Goal: Transaction & Acquisition: Purchase product/service

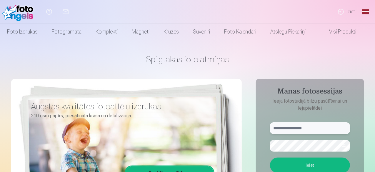
click at [303, 131] on input "text" at bounding box center [310, 128] width 80 height 12
type input "**********"
click at [308, 167] on button "Ieiet" at bounding box center [310, 165] width 80 height 15
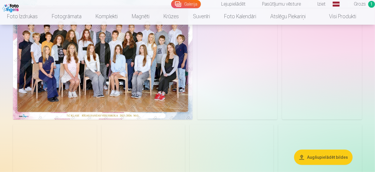
scroll to position [59, 0]
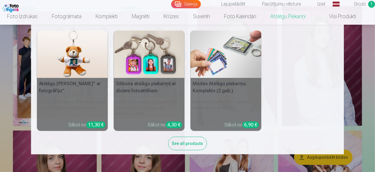
click at [313, 21] on link "Atslēgu piekariņi" at bounding box center [287, 16] width 49 height 16
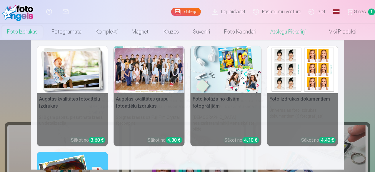
click at [24, 30] on link "Foto izdrukas" at bounding box center [22, 32] width 45 height 16
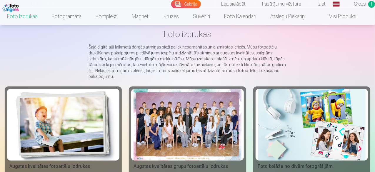
scroll to position [59, 0]
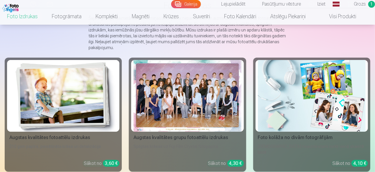
click at [149, 85] on div at bounding box center [188, 96] width 108 height 72
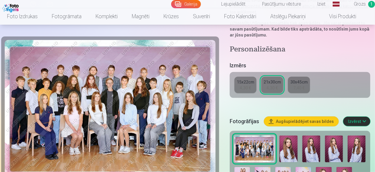
scroll to position [147, 0]
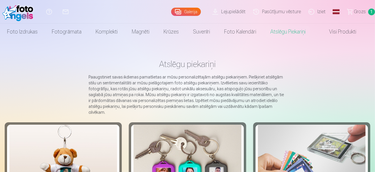
click at [175, 16] on link "Galerija" at bounding box center [186, 12] width 30 height 8
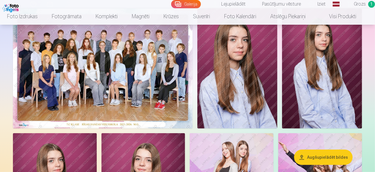
scroll to position [59, 0]
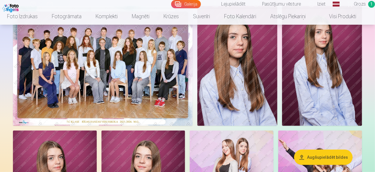
click at [159, 93] on img at bounding box center [103, 66] width 180 height 120
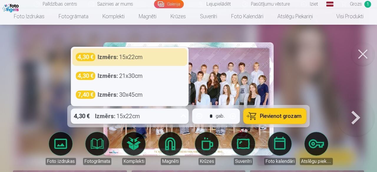
click at [183, 117] on icon at bounding box center [183, 115] width 6 height 3
click at [183, 117] on icon at bounding box center [183, 116] width 9 height 9
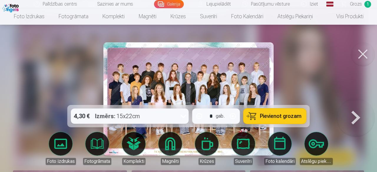
click at [275, 119] on span "Pievienot grozam" at bounding box center [280, 116] width 41 height 5
click at [358, 99] on button at bounding box center [356, 99] width 38 height 0
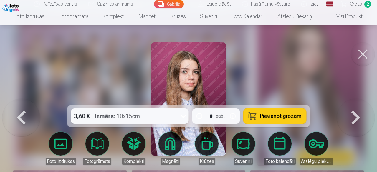
click at [360, 99] on button at bounding box center [356, 99] width 38 height 0
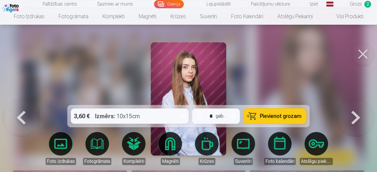
click at [360, 99] on button at bounding box center [356, 99] width 38 height 0
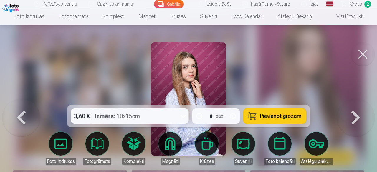
click at [360, 99] on button at bounding box center [356, 99] width 38 height 0
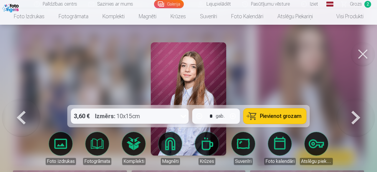
click at [360, 99] on button at bounding box center [356, 99] width 38 height 0
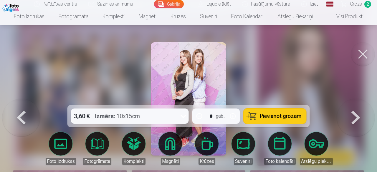
click at [355, 51] on button at bounding box center [363, 54] width 24 height 24
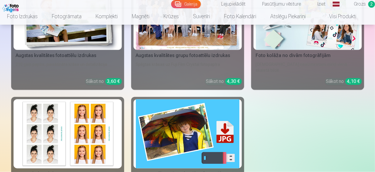
scroll to position [530, 0]
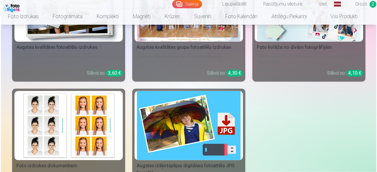
scroll to position [531, 0]
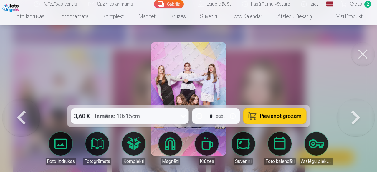
click at [183, 115] on icon at bounding box center [183, 116] width 9 height 9
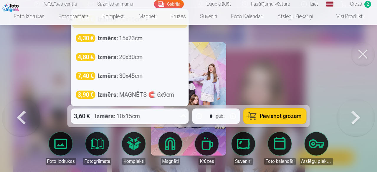
click at [183, 115] on icon at bounding box center [183, 116] width 9 height 9
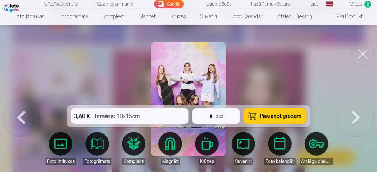
click at [275, 117] on span "Pievienot grozam" at bounding box center [280, 116] width 41 height 5
click at [26, 99] on button at bounding box center [21, 99] width 38 height 0
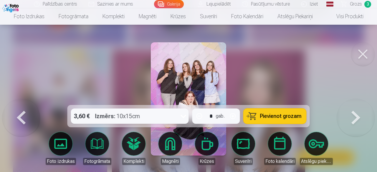
click at [280, 119] on span "Pievienot grozam" at bounding box center [280, 116] width 41 height 5
click at [355, 19] on link "Visi produkti" at bounding box center [345, 16] width 51 height 16
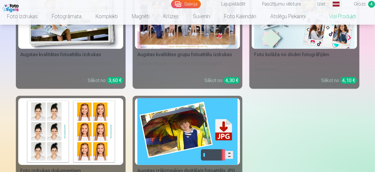
scroll to position [118, 0]
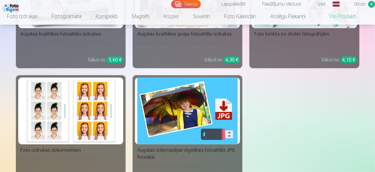
click at [135, 147] on div "Augstas izšķirtspējas digitālais fotoattēls JPG formātā" at bounding box center [187, 154] width 105 height 14
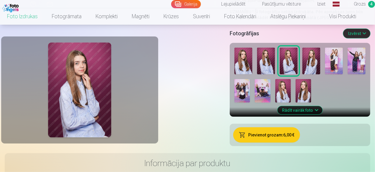
scroll to position [147, 0]
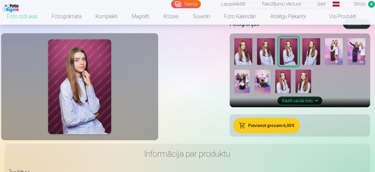
click at [275, 65] on img at bounding box center [266, 51] width 18 height 27
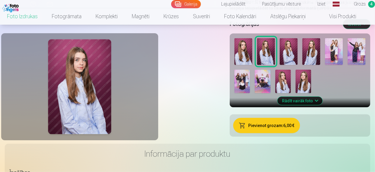
click at [252, 65] on img at bounding box center [244, 51] width 18 height 27
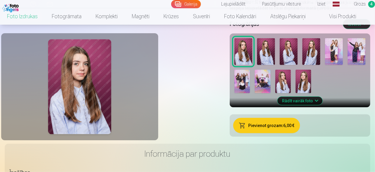
click at [275, 65] on img at bounding box center [266, 51] width 18 height 27
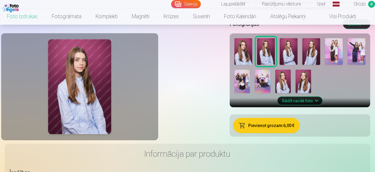
click at [298, 65] on img at bounding box center [289, 51] width 18 height 27
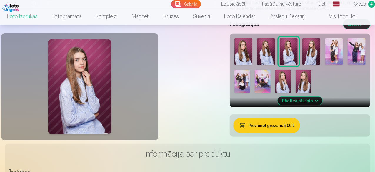
click at [320, 65] on img at bounding box center [312, 51] width 18 height 27
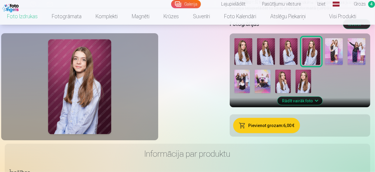
click at [291, 93] on img at bounding box center [283, 82] width 16 height 24
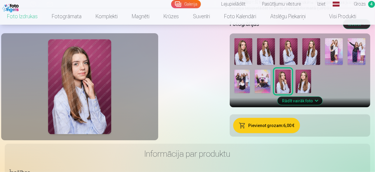
click at [311, 93] on img at bounding box center [304, 82] width 16 height 24
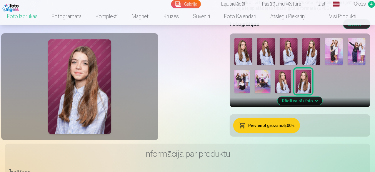
click at [320, 65] on img at bounding box center [312, 51] width 18 height 27
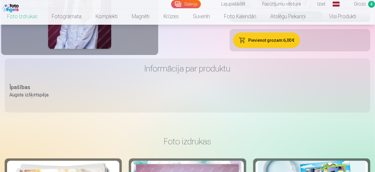
scroll to position [235, 0]
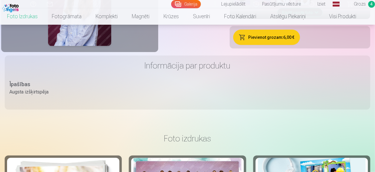
click at [300, 45] on button "Pievienot grozam : 6,00 €" at bounding box center [266, 37] width 67 height 15
click at [358, 14] on button "Esmu iepazinies/iepazinusies un piekrītu" at bounding box center [313, 6] width 87 height 15
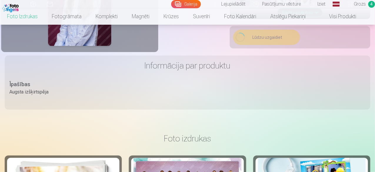
scroll to position [230, 0]
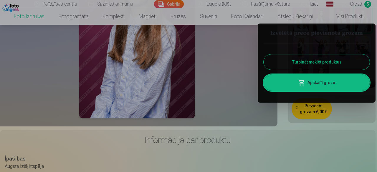
click at [295, 60] on button "Turpināt meklēt produktus" at bounding box center [316, 61] width 106 height 15
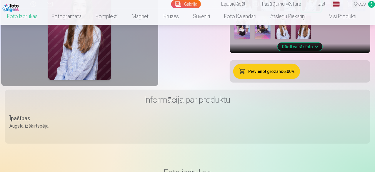
scroll to position [141, 0]
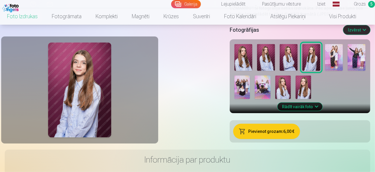
click at [298, 71] on img at bounding box center [289, 57] width 18 height 27
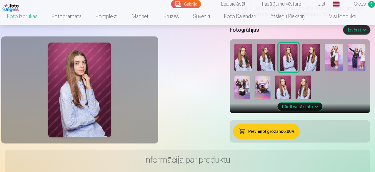
click at [252, 71] on img at bounding box center [244, 57] width 18 height 27
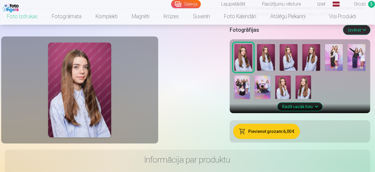
click at [275, 71] on img at bounding box center [266, 57] width 18 height 27
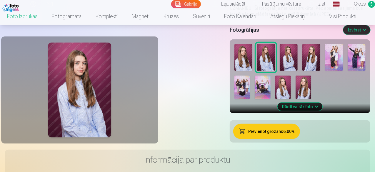
click at [320, 71] on img at bounding box center [312, 57] width 18 height 27
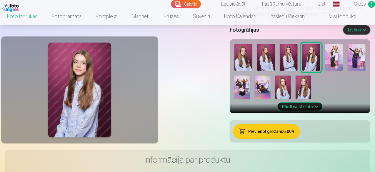
click at [275, 71] on img at bounding box center [266, 57] width 18 height 27
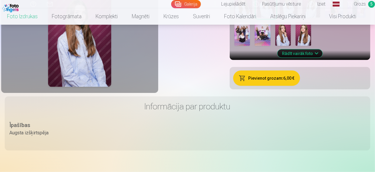
scroll to position [200, 0]
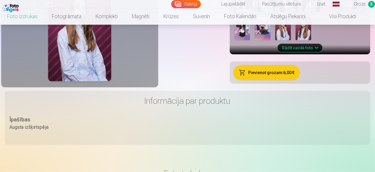
click at [300, 80] on button "Pievienot grozam : 6,00 €" at bounding box center [266, 72] width 67 height 15
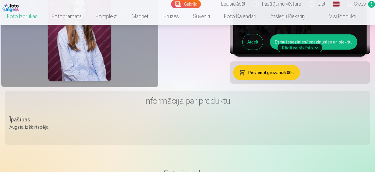
click at [353, 50] on button "Esmu iepazinies/iepazinusies un piekrītu" at bounding box center [313, 41] width 87 height 15
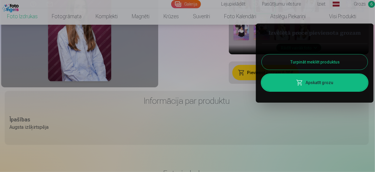
scroll to position [194, 0]
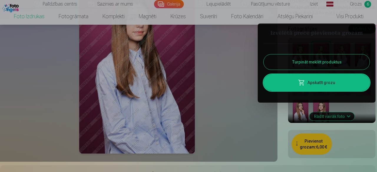
click at [352, 4] on div at bounding box center [188, 86] width 377 height 172
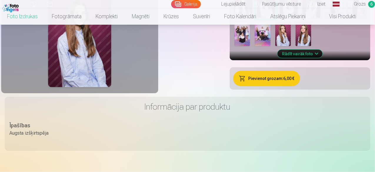
click at [368, 4] on span "6" at bounding box center [371, 4] width 7 height 7
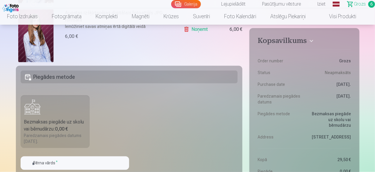
scroll to position [441, 0]
drag, startPoint x: 375, startPoint y: 35, endPoint x: 373, endPoint y: 67, distance: 32.7
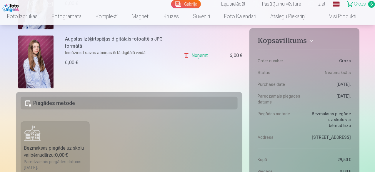
scroll to position [412, 0]
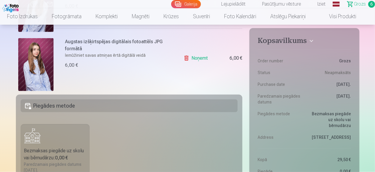
click at [354, 3] on span "Grozs" at bounding box center [360, 4] width 12 height 7
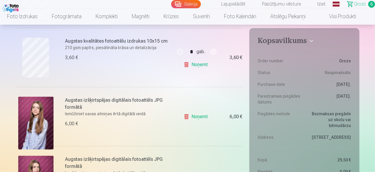
scroll to position [324, 0]
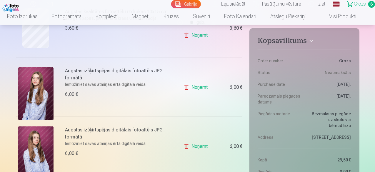
click at [201, 87] on link "Noņemt" at bounding box center [197, 88] width 27 height 12
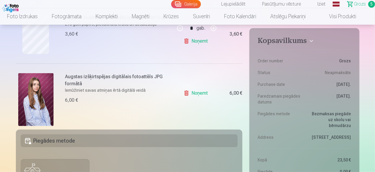
click at [202, 94] on link "Noņemt" at bounding box center [197, 93] width 27 height 12
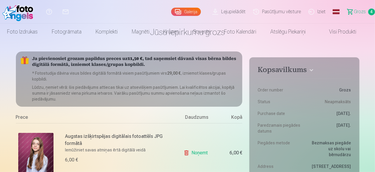
scroll to position [0, 0]
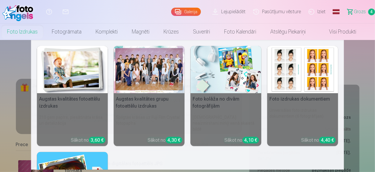
click at [29, 31] on link "Foto izdrukas" at bounding box center [22, 32] width 45 height 16
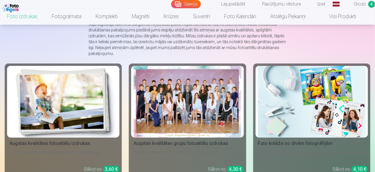
scroll to position [59, 0]
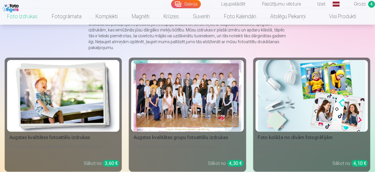
click at [28, 82] on img at bounding box center [63, 96] width 108 height 72
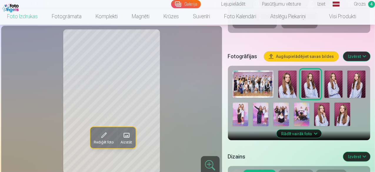
scroll to position [206, 0]
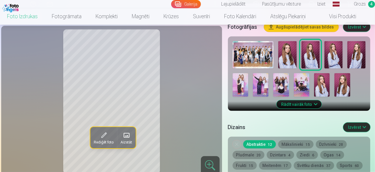
click at [361, 48] on img at bounding box center [357, 54] width 18 height 27
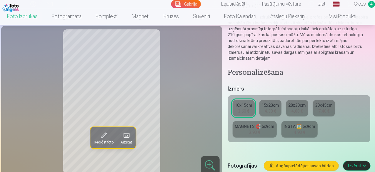
scroll to position [59, 0]
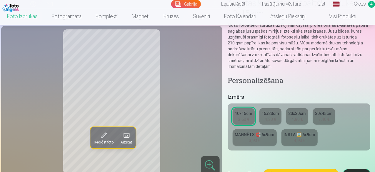
click at [246, 111] on div "10x15cm" at bounding box center [243, 114] width 17 height 6
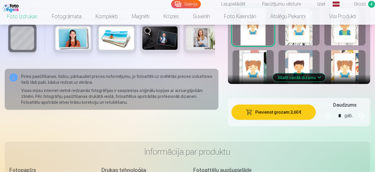
scroll to position [412, 0]
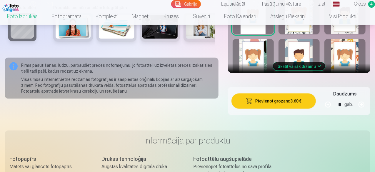
click at [366, 98] on button "button" at bounding box center [362, 105] width 14 height 14
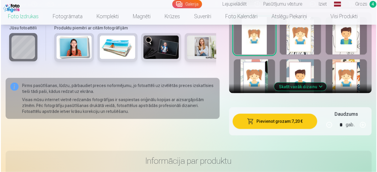
scroll to position [383, 0]
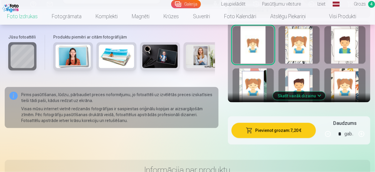
click at [290, 123] on button "Pievienot grozam : 7,20 €" at bounding box center [274, 130] width 84 height 15
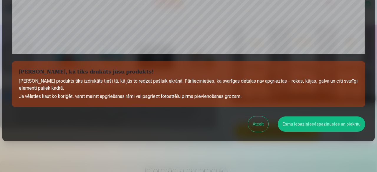
scroll to position [247, 0]
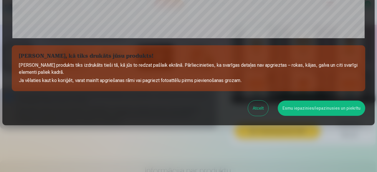
click at [318, 106] on button "Esmu iepazinies/iepazinusies un piekrītu" at bounding box center [320, 108] width 87 height 15
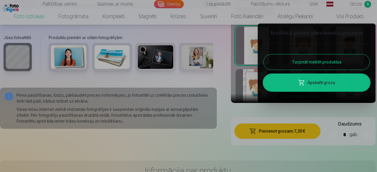
click at [315, 63] on button "Turpināt meklēt produktus" at bounding box center [316, 61] width 106 height 15
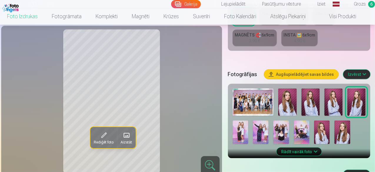
scroll to position [147, 0]
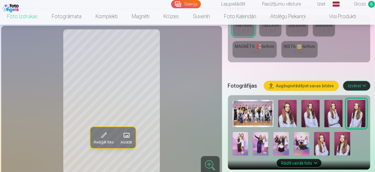
click at [327, 142] on img at bounding box center [322, 144] width 16 height 24
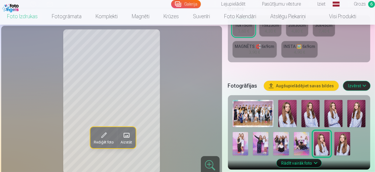
scroll to position [118, 0]
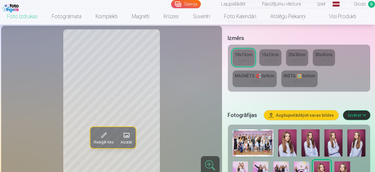
click at [248, 74] on link "MAGNĒTS 🧲 6x9cm 3,90 €" at bounding box center [255, 79] width 44 height 16
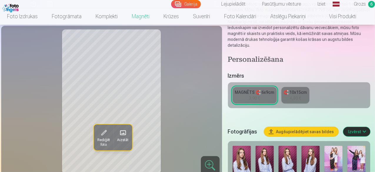
scroll to position [118, 0]
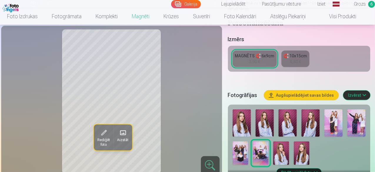
click at [284, 147] on img at bounding box center [281, 154] width 16 height 24
click at [271, 53] on div "MAGNĒTS 🧲 6x9cm" at bounding box center [254, 56] width 39 height 6
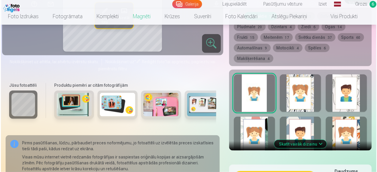
scroll to position [324, 0]
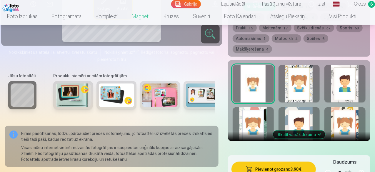
click at [368, 166] on button "button" at bounding box center [362, 173] width 14 height 14
type input "*"
click at [288, 162] on button "Pievienot grozam : 7,80 €" at bounding box center [274, 169] width 84 height 15
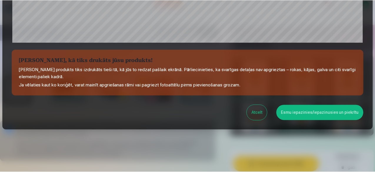
scroll to position [247, 0]
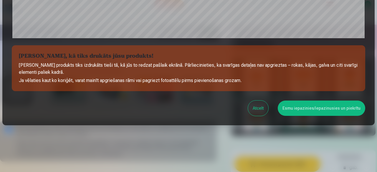
click at [345, 110] on button "Esmu iepazinies/iepazinusies un piekrītu" at bounding box center [320, 108] width 87 height 15
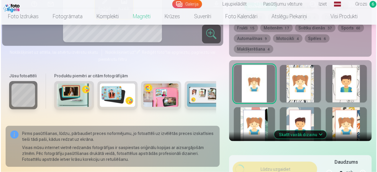
scroll to position [246, 0]
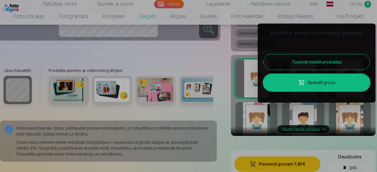
click at [331, 83] on link "Apskatīt grozu" at bounding box center [316, 82] width 106 height 16
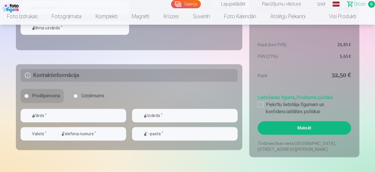
scroll to position [589, 0]
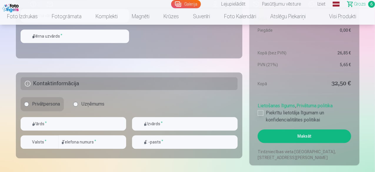
click at [261, 113] on div at bounding box center [261, 113] width 6 height 6
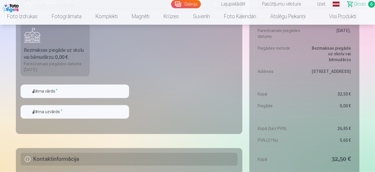
scroll to position [500, 0]
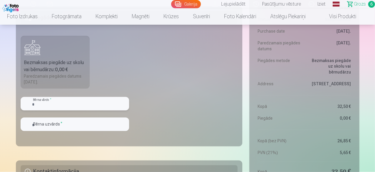
click at [64, 103] on input "text" at bounding box center [75, 104] width 109 height 14
type input "*****"
click at [64, 124] on input "text" at bounding box center [75, 125] width 109 height 14
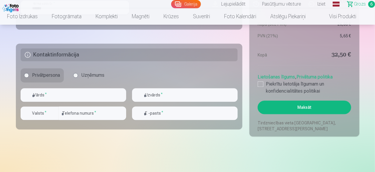
scroll to position [618, 0]
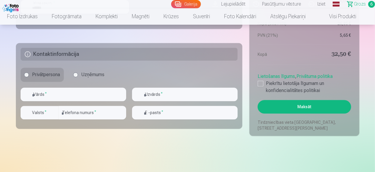
type input "******"
click at [77, 97] on input "text" at bounding box center [74, 95] width 106 height 14
type input "******"
click at [146, 94] on input "text" at bounding box center [185, 95] width 106 height 14
click at [146, 94] on input "******" at bounding box center [185, 95] width 106 height 14
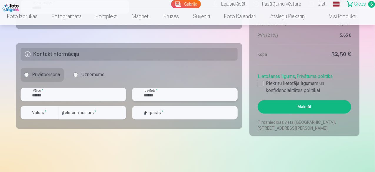
type input "******"
click at [75, 114] on input "number" at bounding box center [92, 113] width 67 height 14
type input "********"
click at [155, 109] on input "email" at bounding box center [185, 113] width 106 height 14
type input "**********"
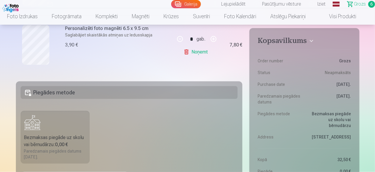
scroll to position [589, 0]
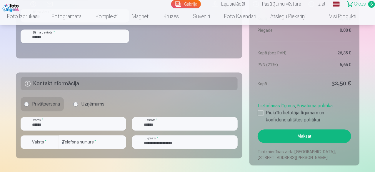
click at [318, 135] on button "Maksāt" at bounding box center [304, 136] width 93 height 14
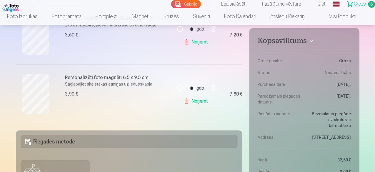
scroll to position [441, 0]
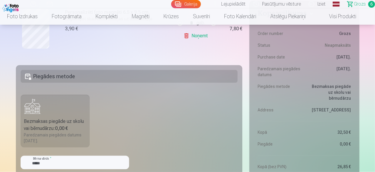
click at [60, 114] on label "Bezmaksas piegāde uz skolu vai bērnudārzu : 0,00 € Paredzamais piegādes datums …" at bounding box center [55, 121] width 69 height 53
click at [66, 128] on b "0,00 €" at bounding box center [61, 129] width 13 height 6
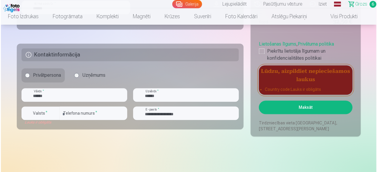
scroll to position [618, 0]
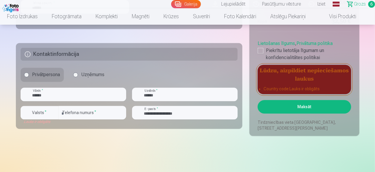
click at [312, 105] on button "Maksāt" at bounding box center [304, 107] width 93 height 14
click at [53, 112] on div "button" at bounding box center [54, 112] width 7 height 7
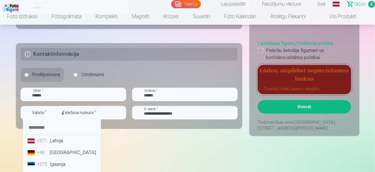
click at [59, 140] on li "+371 Latvija" at bounding box center [61, 141] width 73 height 12
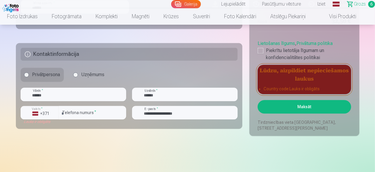
click at [321, 107] on button "Maksāt" at bounding box center [304, 107] width 93 height 14
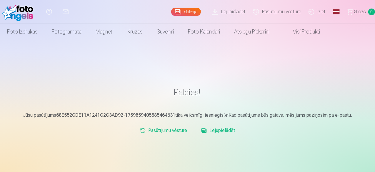
click at [175, 14] on link "Galerija" at bounding box center [186, 12] width 30 height 8
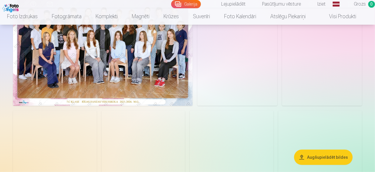
scroll to position [88, 0]
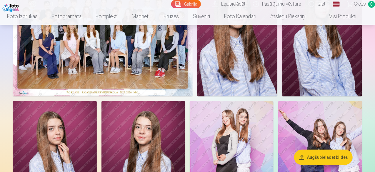
click at [277, 92] on img at bounding box center [237, 36] width 80 height 120
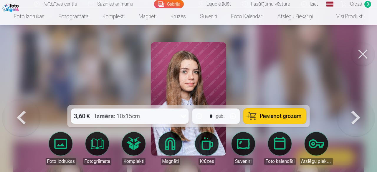
click at [288, 55] on div at bounding box center [188, 86] width 377 height 172
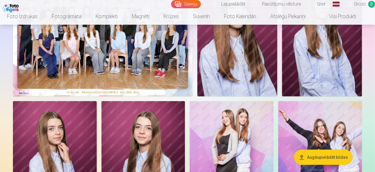
click at [280, 4] on link "Pasūtījumu vēsture" at bounding box center [277, 4] width 55 height 8
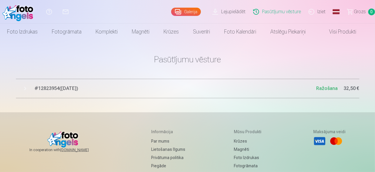
click at [266, 13] on link "Pasūtījumu vēsture" at bounding box center [277, 12] width 55 height 24
click at [354, 13] on span "Grozs" at bounding box center [360, 11] width 12 height 7
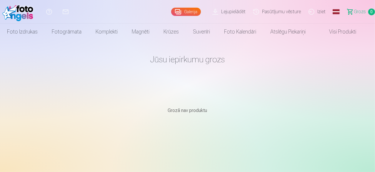
click at [173, 13] on link "Galerija" at bounding box center [186, 12] width 30 height 8
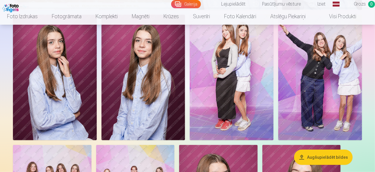
scroll to position [177, 0]
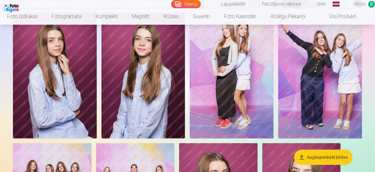
click at [334, 158] on button "Augšupielādēt bildes" at bounding box center [323, 157] width 59 height 15
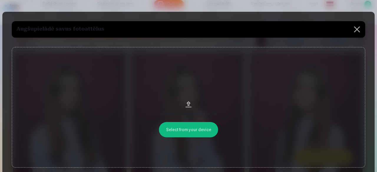
click at [354, 30] on button at bounding box center [356, 29] width 16 height 16
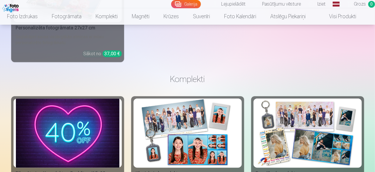
scroll to position [824, 0]
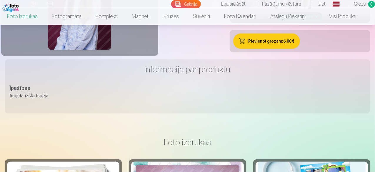
scroll to position [235, 0]
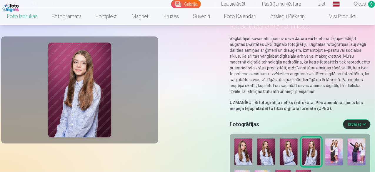
scroll to position [0, 0]
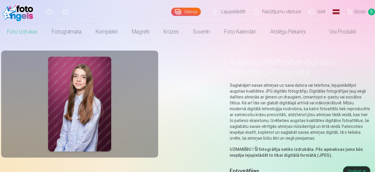
click at [346, 33] on link "Visi produkti" at bounding box center [338, 32] width 51 height 16
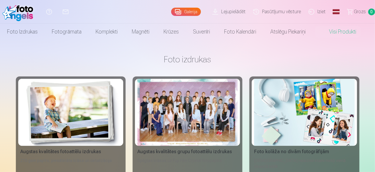
click at [178, 15] on link "Galerija" at bounding box center [186, 12] width 30 height 8
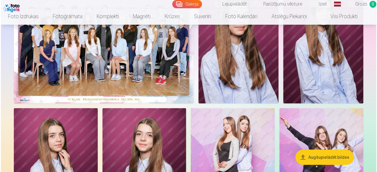
scroll to position [88, 0]
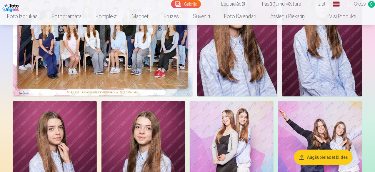
click at [193, 87] on img at bounding box center [103, 36] width 180 height 120
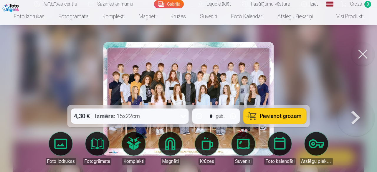
click at [355, 99] on button at bounding box center [356, 99] width 38 height 0
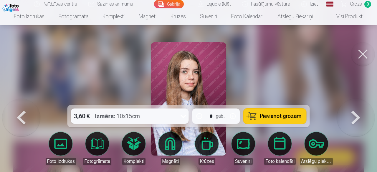
click at [63, 83] on div at bounding box center [188, 86] width 377 height 172
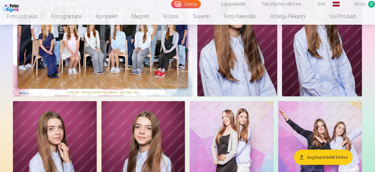
click at [277, 97] on img at bounding box center [237, 36] width 80 height 120
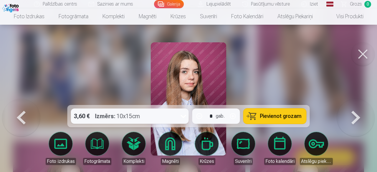
click at [188, 86] on img at bounding box center [189, 98] width 76 height 113
click at [188, 75] on img at bounding box center [189, 98] width 76 height 113
